Goal: Complete application form

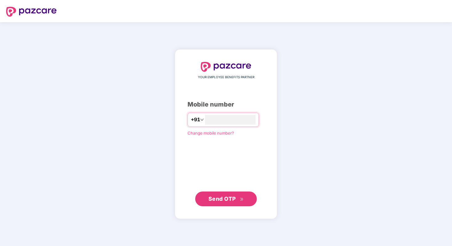
type input "**********"
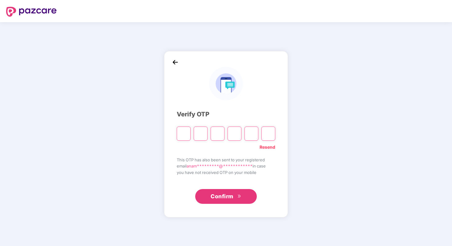
type input "*"
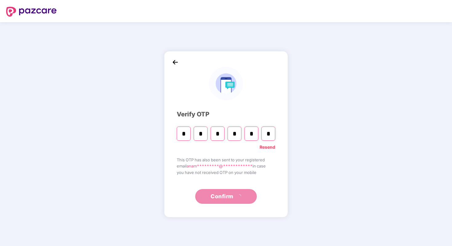
type input "*"
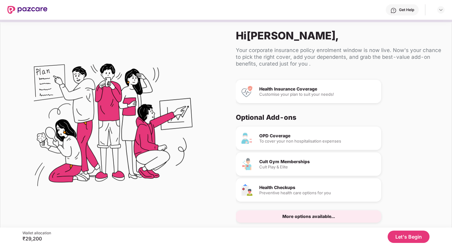
scroll to position [18, 0]
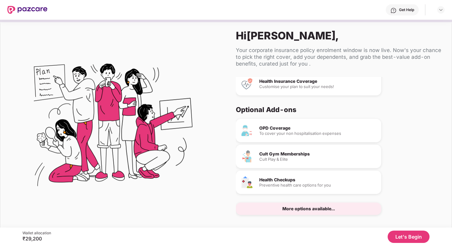
click at [405, 235] on button "Let's Begin" at bounding box center [409, 237] width 42 height 12
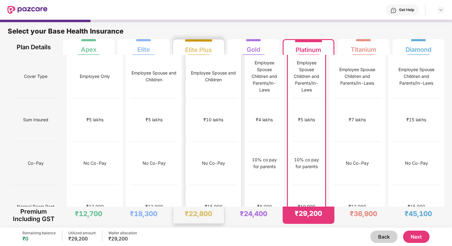
click at [203, 228] on div "No limit" at bounding box center [213, 249] width 48 height 43
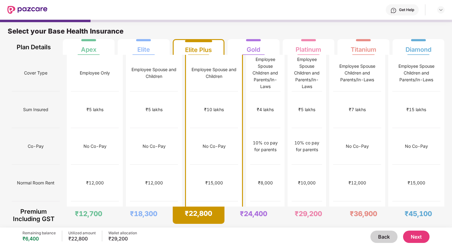
click at [408, 237] on button "Next" at bounding box center [416, 237] width 26 height 12
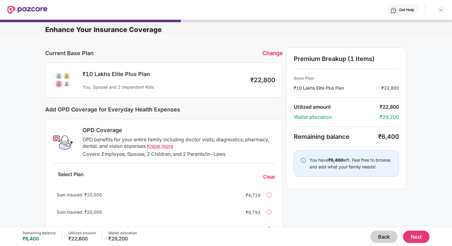
click at [272, 51] on div "Change" at bounding box center [272, 53] width 21 height 6
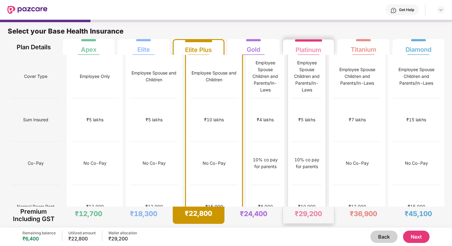
click at [295, 185] on div "₹10,000" at bounding box center [307, 206] width 30 height 43
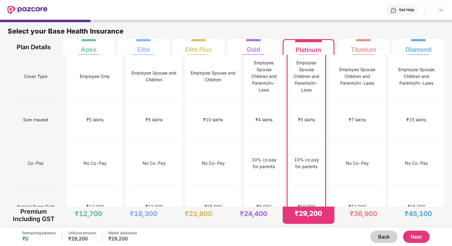
click at [416, 234] on button "Next" at bounding box center [416, 237] width 26 height 12
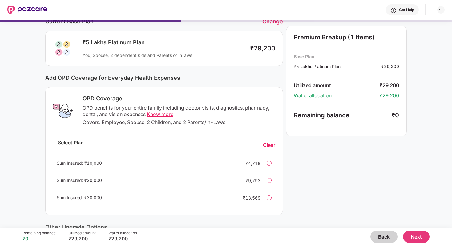
scroll to position [0, 0]
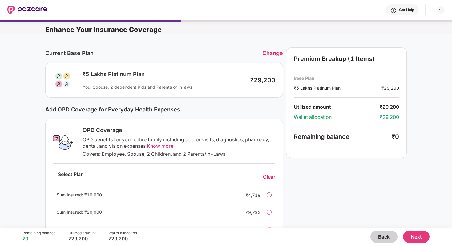
click at [275, 55] on div "Change" at bounding box center [272, 53] width 21 height 6
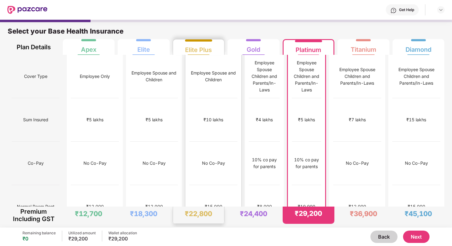
click at [213, 79] on div "Employee Spouse and Children" at bounding box center [213, 76] width 48 height 43
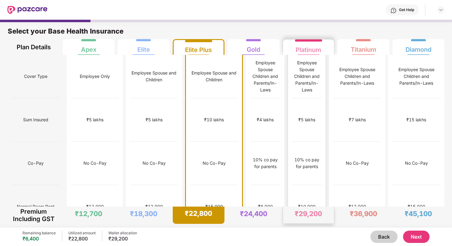
click at [305, 228] on div "No limit" at bounding box center [307, 249] width 30 height 43
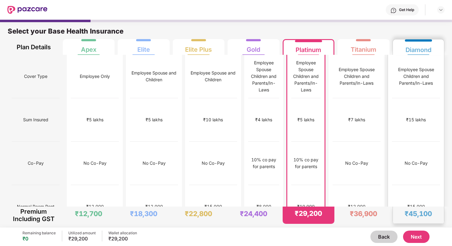
click at [417, 185] on div "₹15,000" at bounding box center [416, 206] width 48 height 43
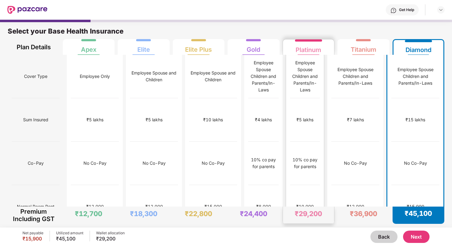
click at [320, 185] on div "₹10,000" at bounding box center [305, 206] width 30 height 43
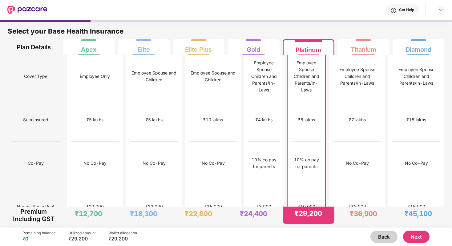
click at [406, 233] on button "Next" at bounding box center [416, 237] width 26 height 12
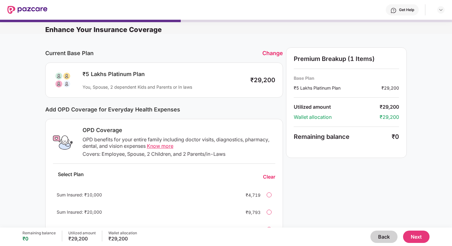
click at [415, 240] on button "Next" at bounding box center [416, 237] width 26 height 12
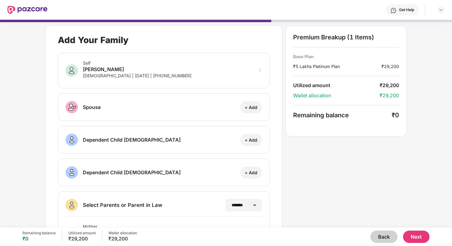
click at [255, 110] on div "+ Add" at bounding box center [251, 107] width 22 height 12
select select "****"
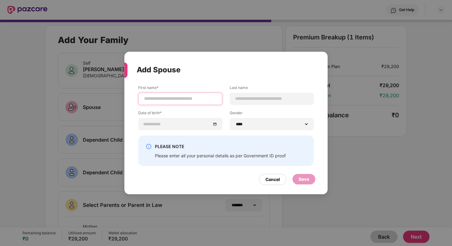
click at [208, 99] on input at bounding box center [180, 98] width 74 height 6
type input "*****"
click at [274, 100] on input at bounding box center [272, 98] width 74 height 6
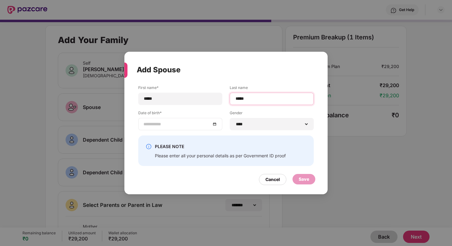
type input "*****"
click at [214, 123] on div at bounding box center [180, 124] width 74 height 7
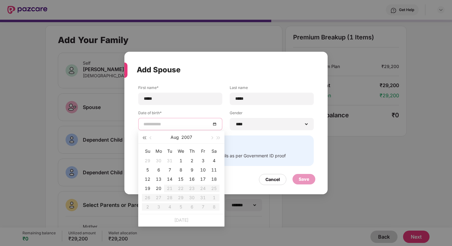
click at [144, 140] on button "button" at bounding box center [144, 137] width 7 height 12
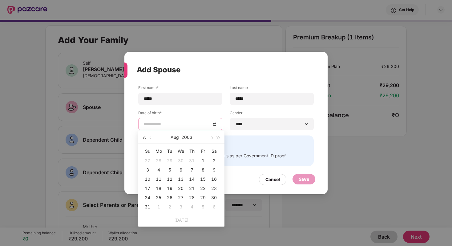
click at [144, 140] on button "button" at bounding box center [144, 137] width 7 height 12
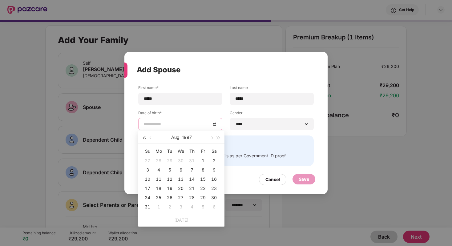
click at [144, 140] on button "button" at bounding box center [144, 137] width 7 height 12
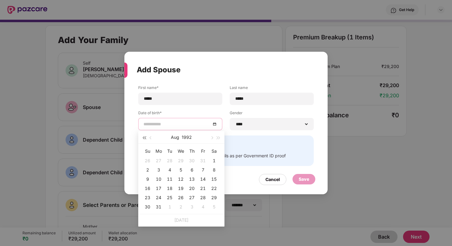
click at [144, 140] on button "button" at bounding box center [144, 137] width 7 height 12
click at [217, 135] on button "button" at bounding box center [218, 137] width 7 height 12
click at [152, 138] on span "button" at bounding box center [151, 137] width 3 height 3
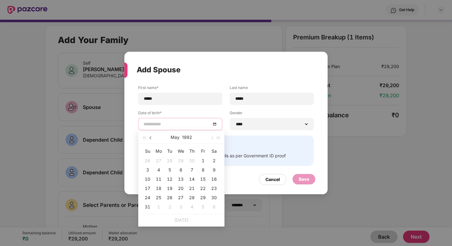
click at [152, 138] on span "button" at bounding box center [151, 137] width 3 height 3
type input "**********"
click at [161, 188] on div "20" at bounding box center [158, 188] width 7 height 7
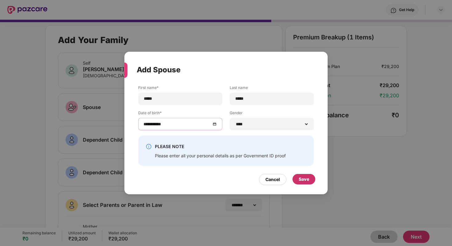
click at [306, 182] on div "Save" at bounding box center [304, 179] width 10 height 7
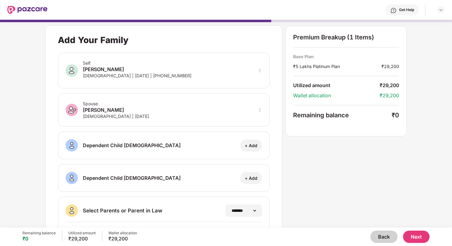
click at [415, 240] on button "Next" at bounding box center [416, 237] width 26 height 12
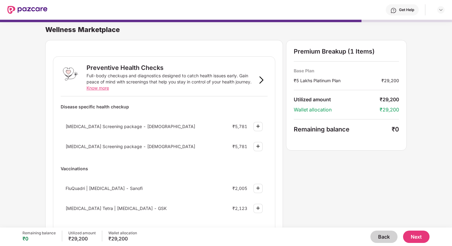
click at [260, 127] on img at bounding box center [257, 126] width 7 height 7
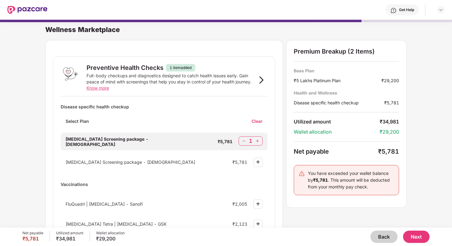
click at [244, 141] on img at bounding box center [244, 141] width 6 height 6
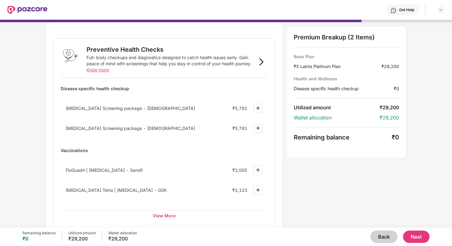
scroll to position [18, 0]
click at [412, 235] on button "Next" at bounding box center [416, 237] width 26 height 12
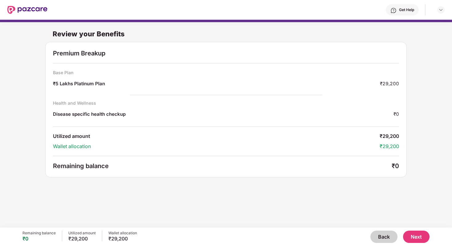
click at [416, 234] on button "Next" at bounding box center [416, 237] width 26 height 12
